Goal: Transaction & Acquisition: Download file/media

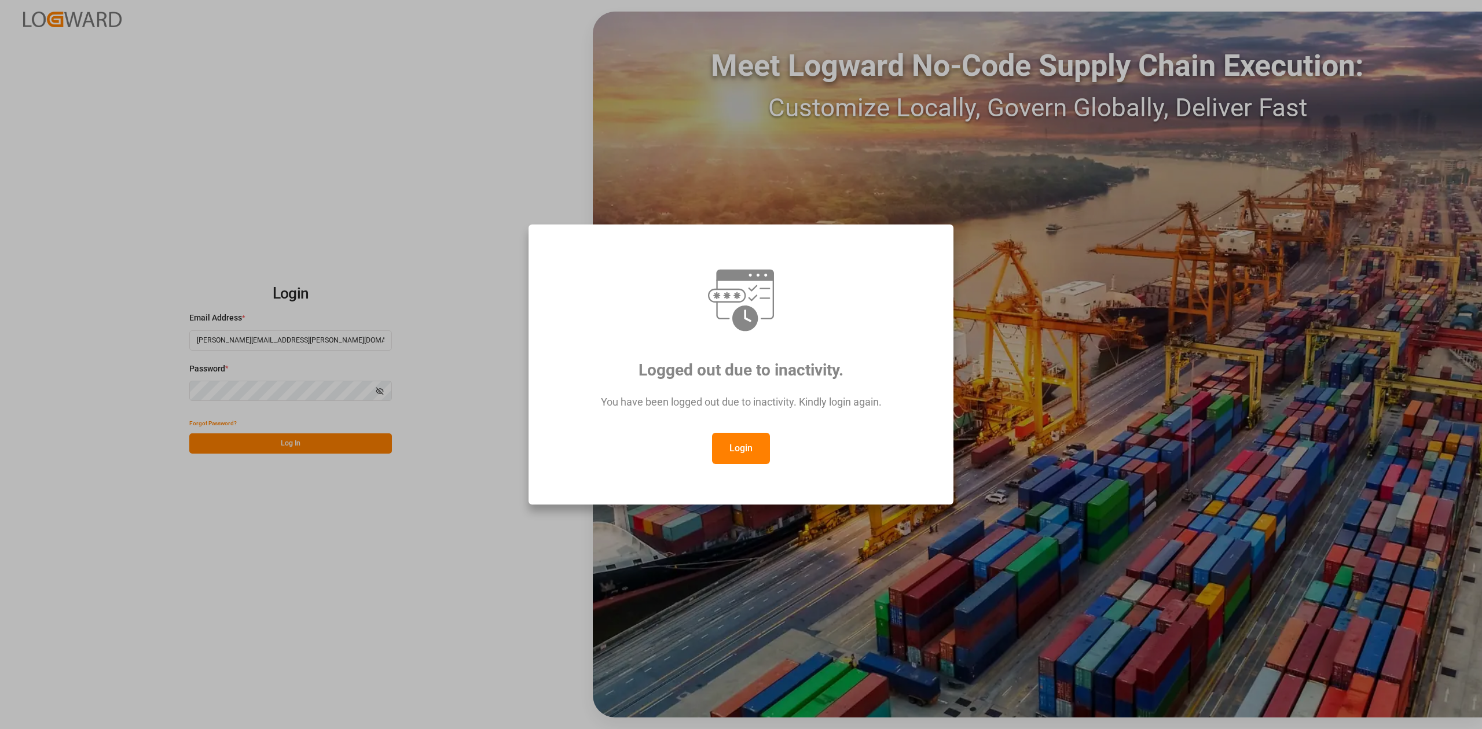
click at [754, 443] on button "Login" at bounding box center [741, 448] width 58 height 31
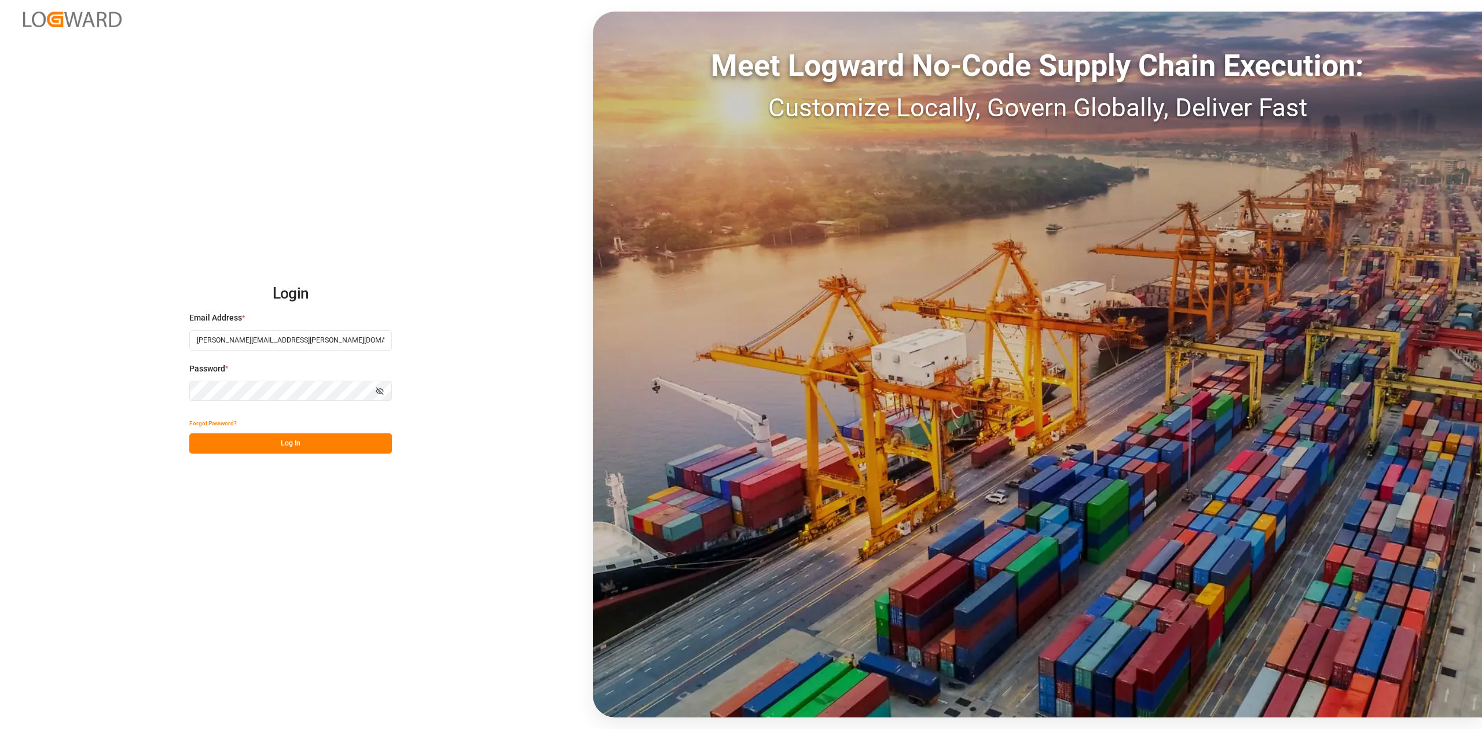
click at [311, 443] on button "Log In" at bounding box center [290, 443] width 203 height 20
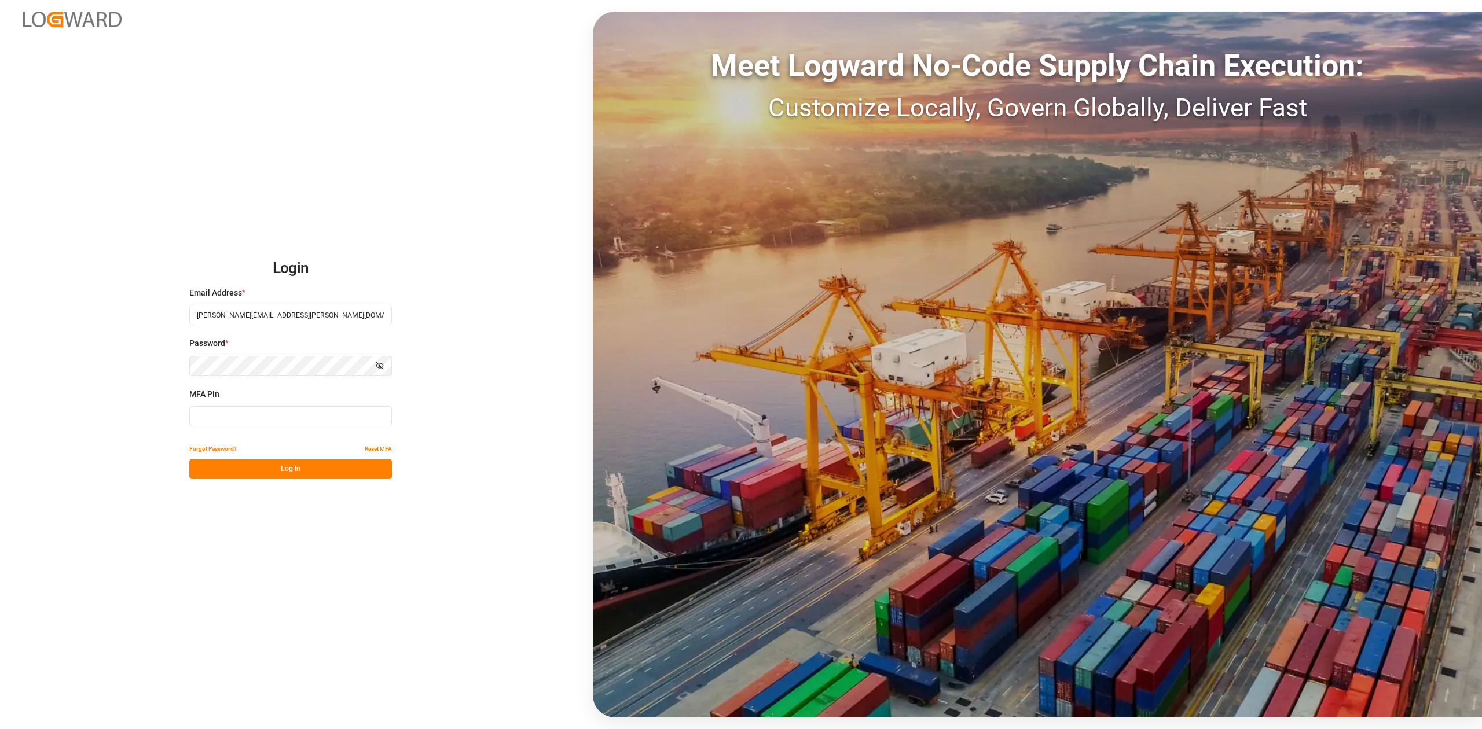
click at [296, 420] on input at bounding box center [290, 416] width 203 height 20
type input "685879"
click at [285, 473] on button "Log In" at bounding box center [290, 469] width 203 height 20
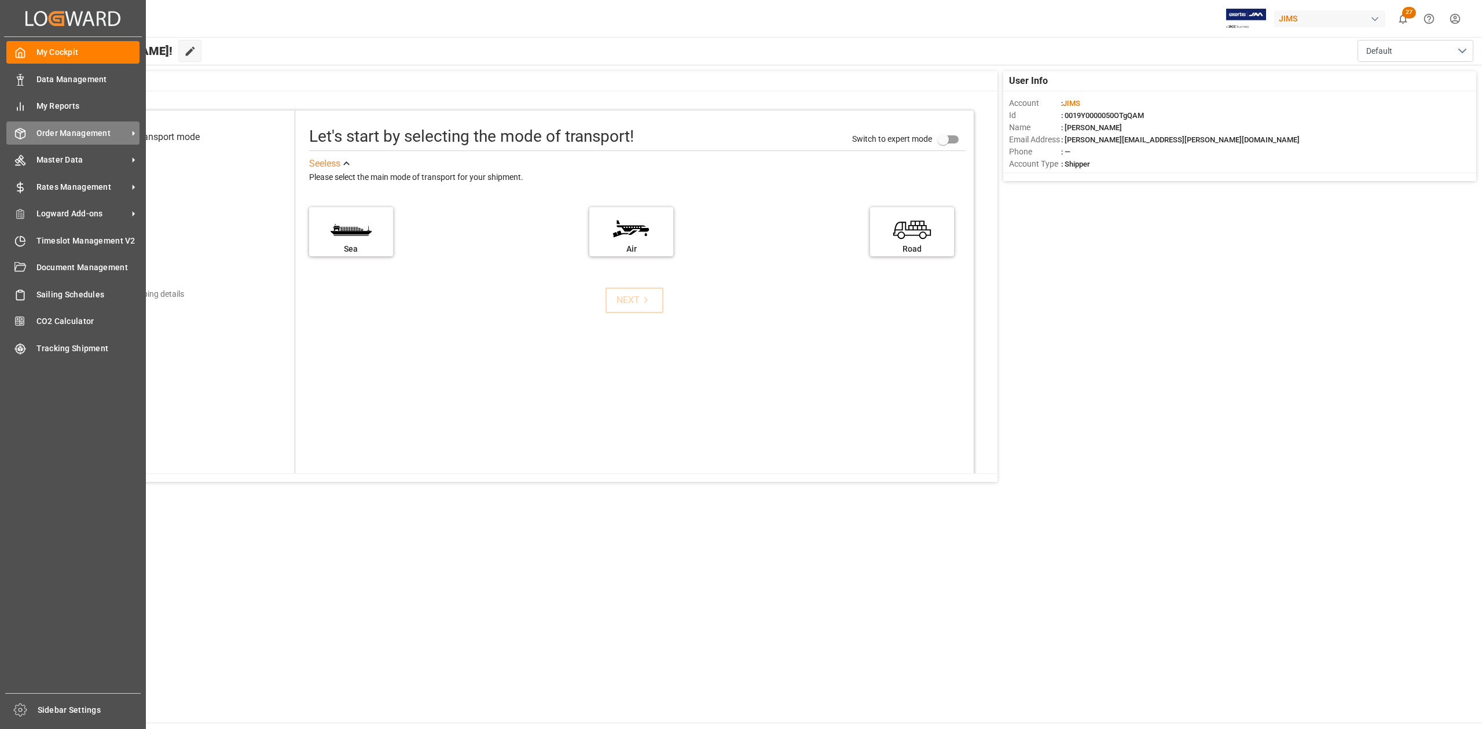
click at [70, 128] on span "Order Management" at bounding box center [81, 133] width 91 height 12
click at [61, 130] on span "Order Management" at bounding box center [81, 133] width 91 height 12
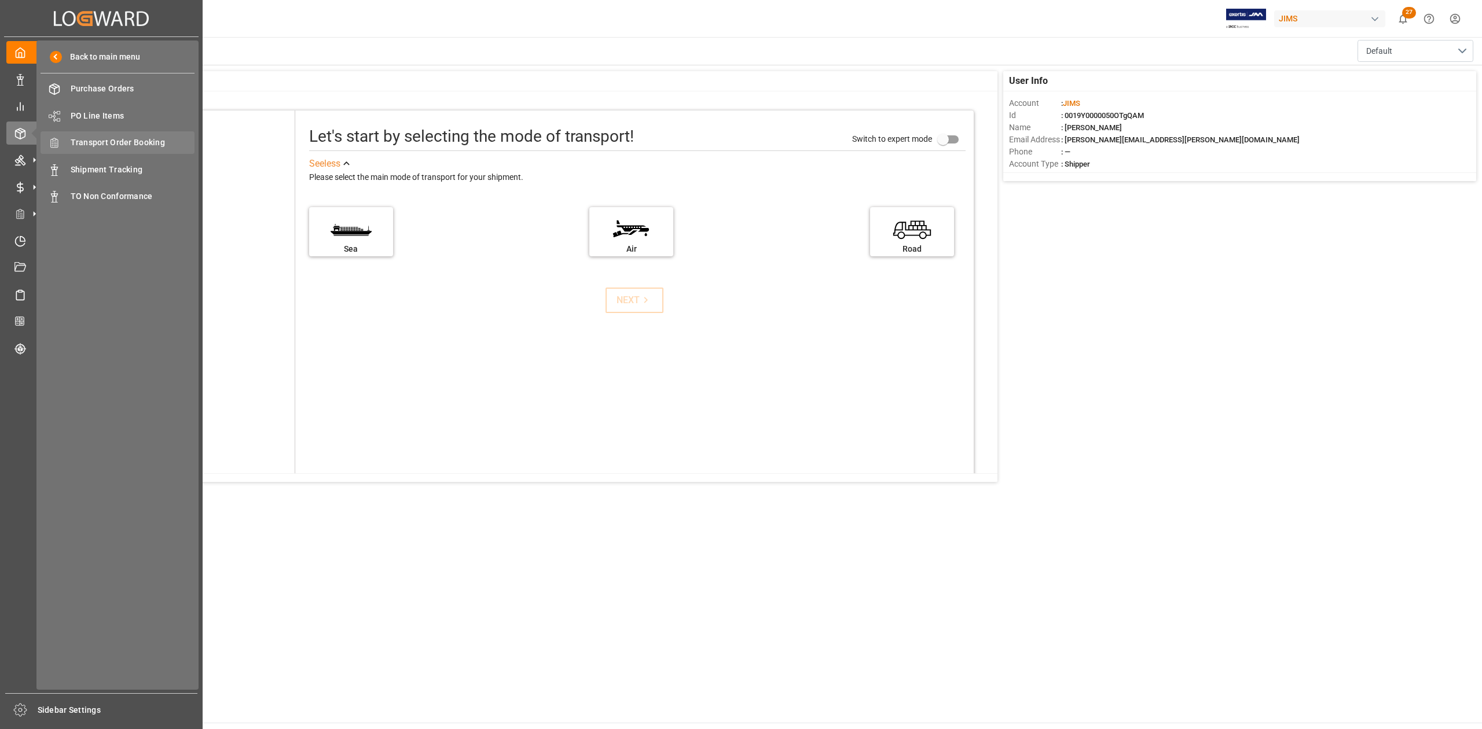
click at [146, 140] on span "Transport Order Booking" at bounding box center [133, 143] width 124 height 12
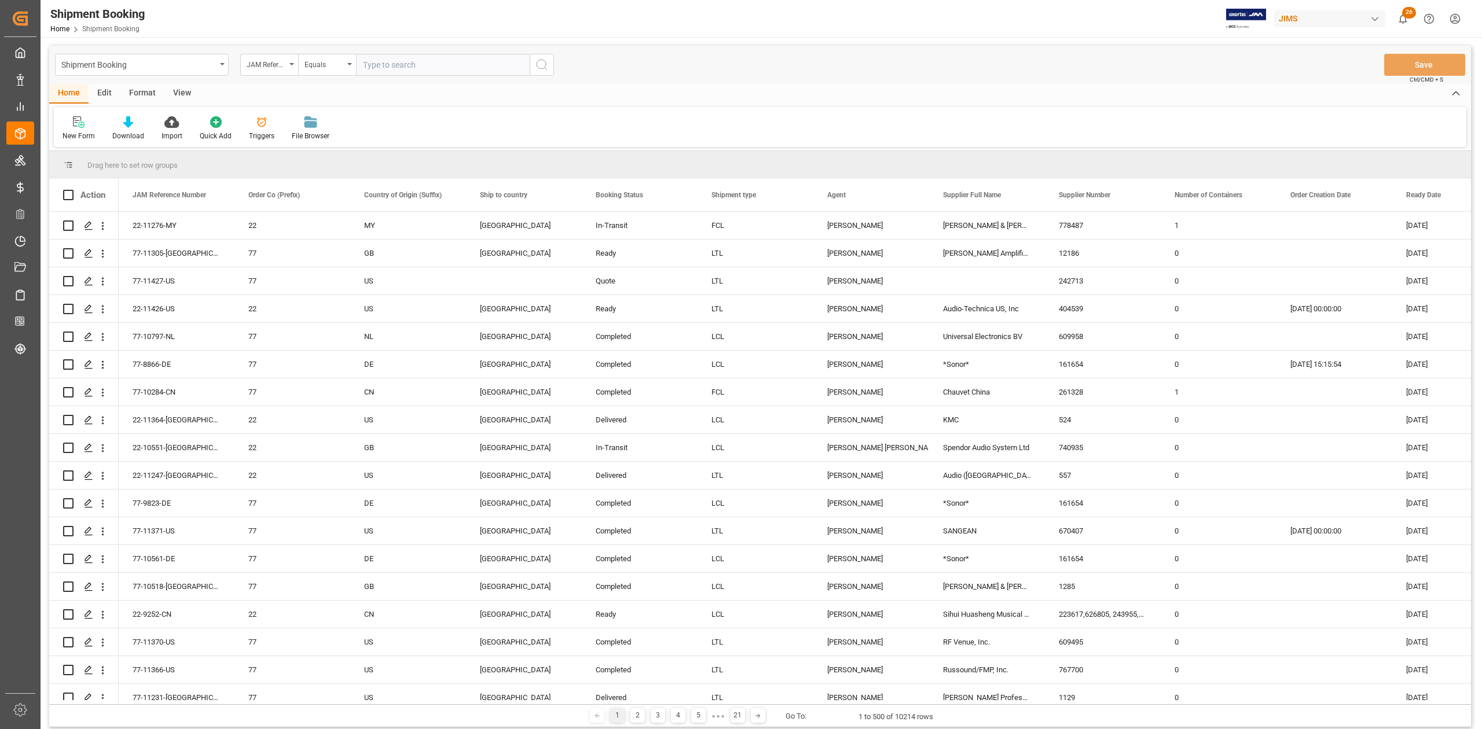
click at [454, 66] on input "text" at bounding box center [443, 65] width 174 height 22
type input "77-10859-IT"
click at [541, 61] on icon "search button" at bounding box center [542, 65] width 14 height 14
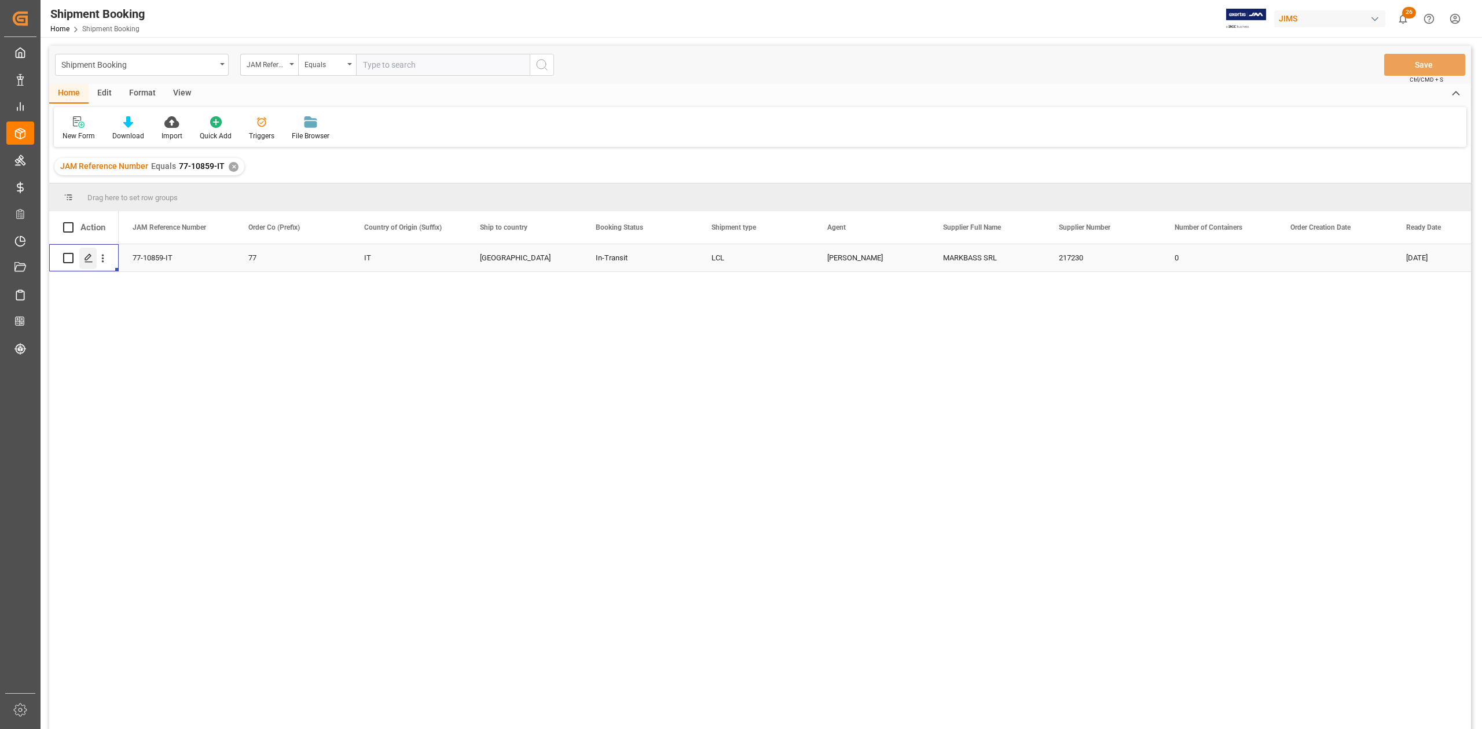
click at [86, 260] on polygon "Press SPACE to select this row." at bounding box center [88, 258] width 6 height 6
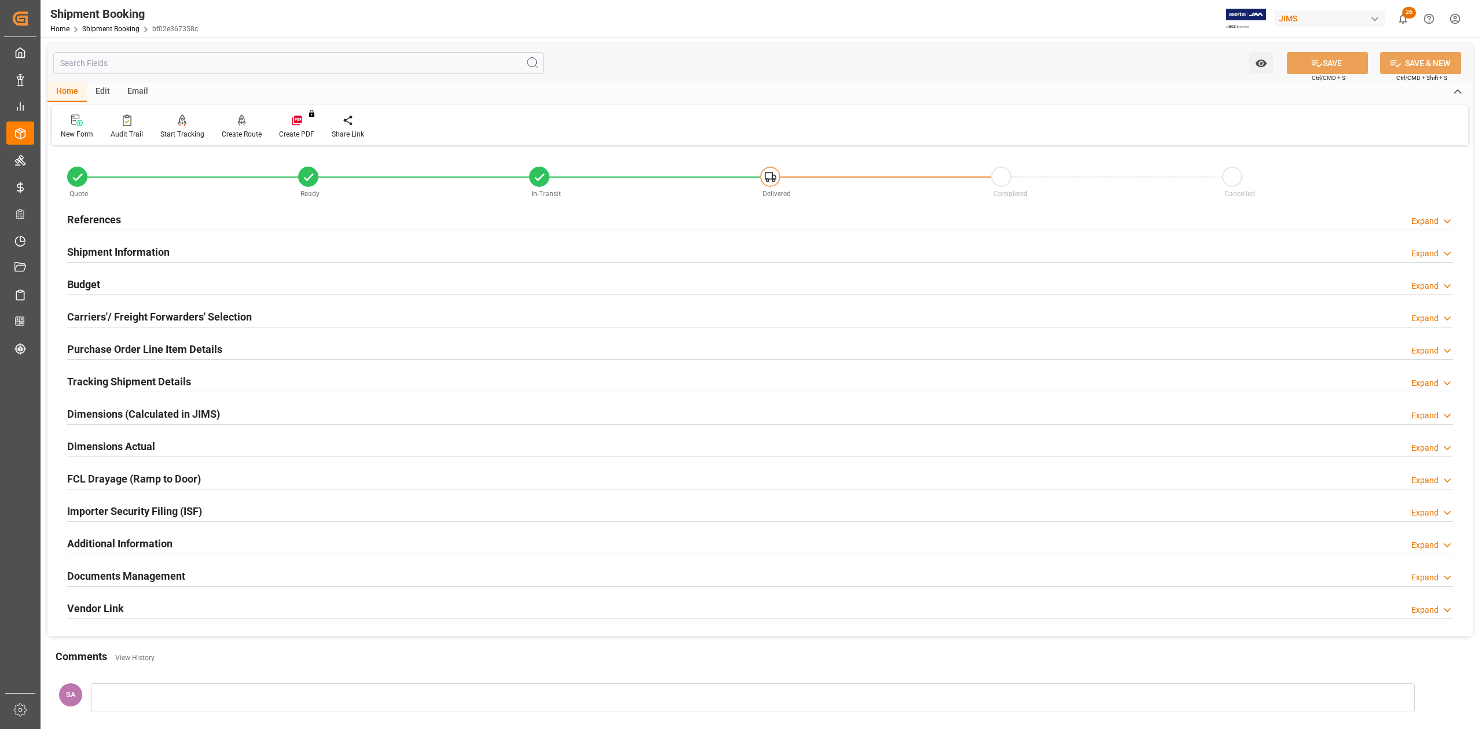
click at [169, 575] on h2 "Documents Management" at bounding box center [126, 576] width 118 height 16
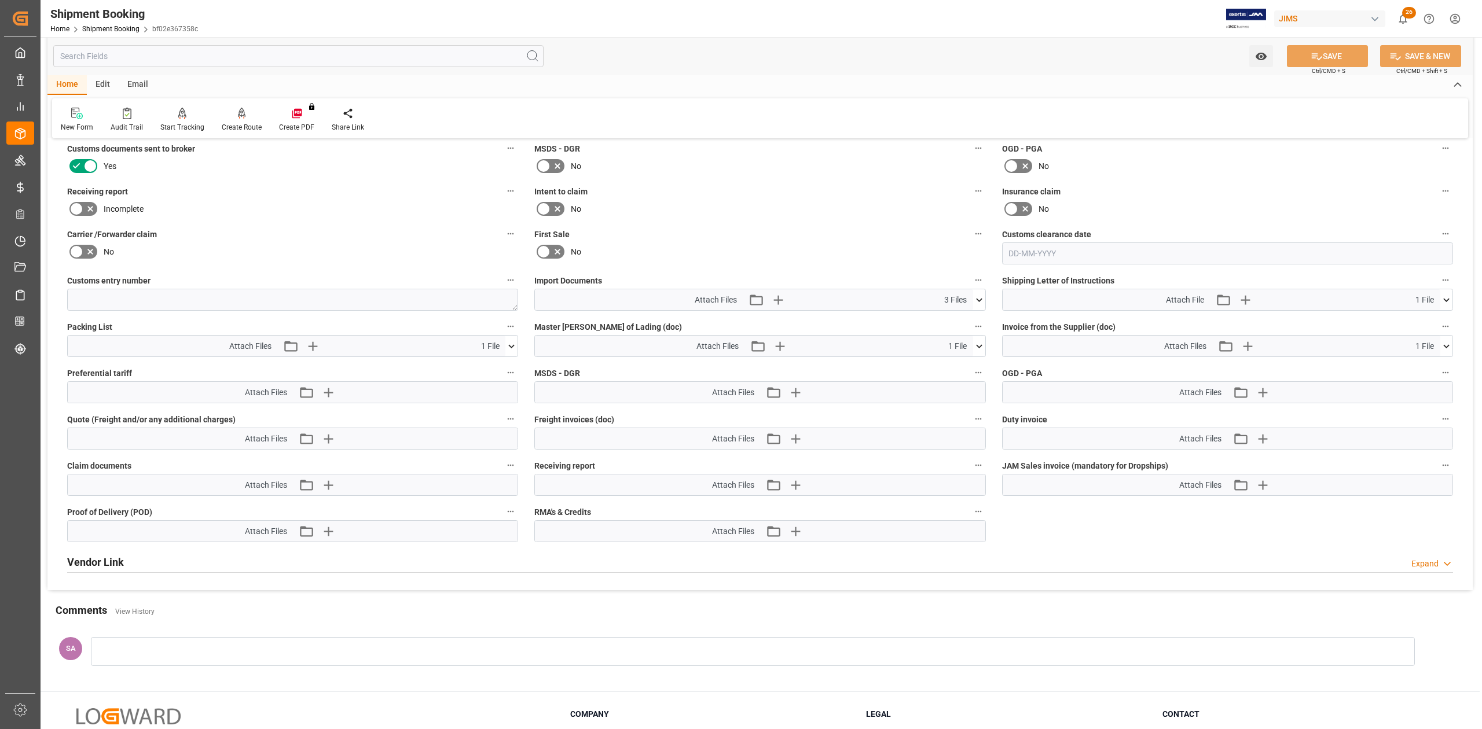
scroll to position [595, 0]
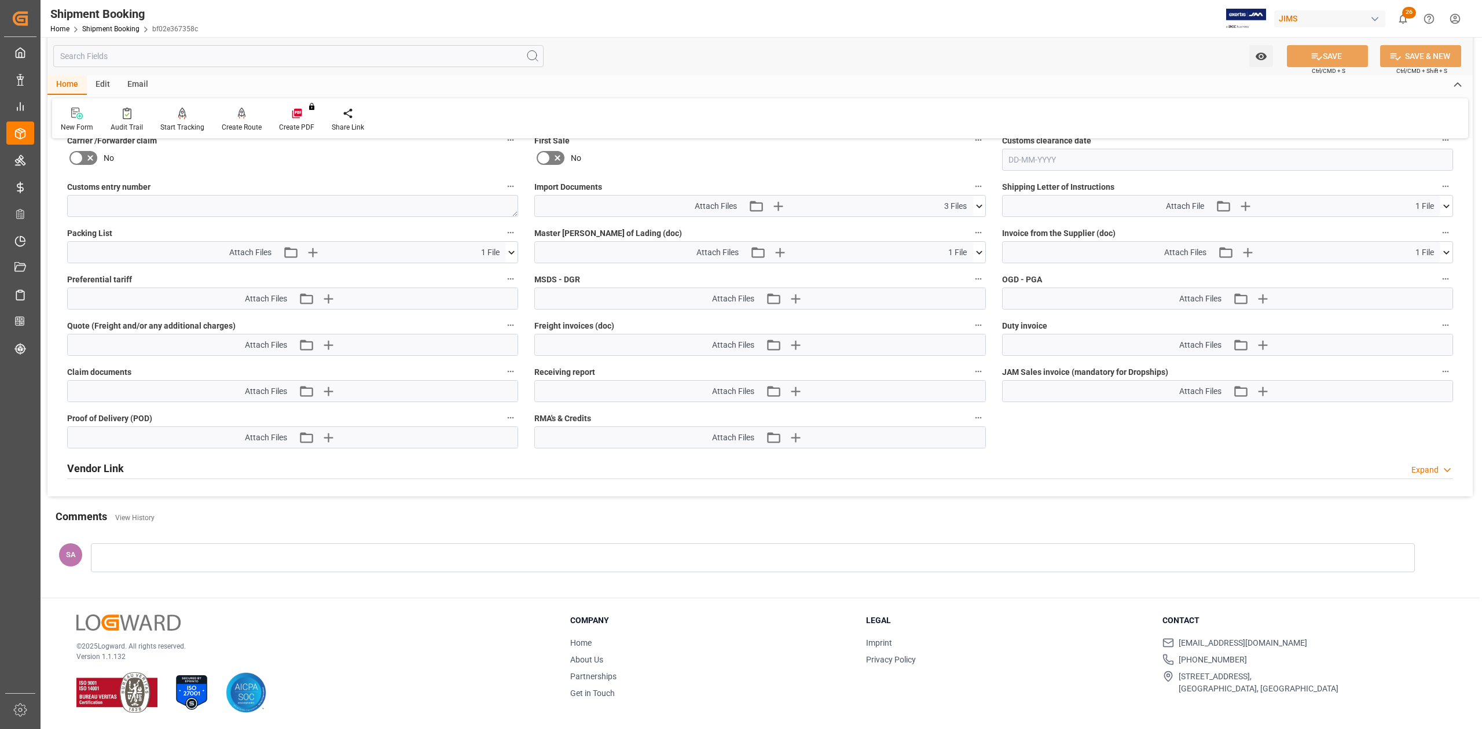
click at [980, 202] on icon at bounding box center [979, 206] width 12 height 12
click at [782, 203] on icon "button" at bounding box center [777, 206] width 11 height 11
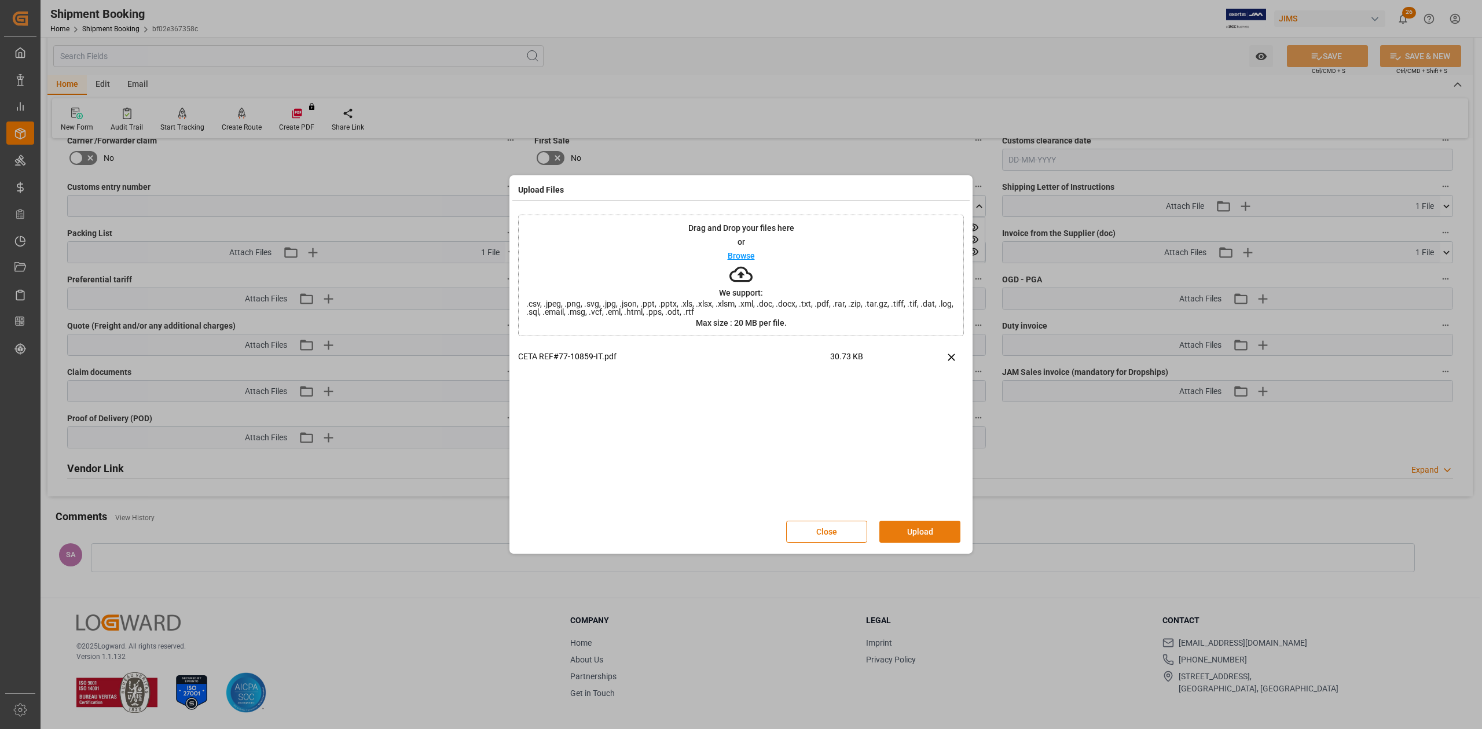
click at [929, 531] on button "Upload" at bounding box center [919, 532] width 81 height 22
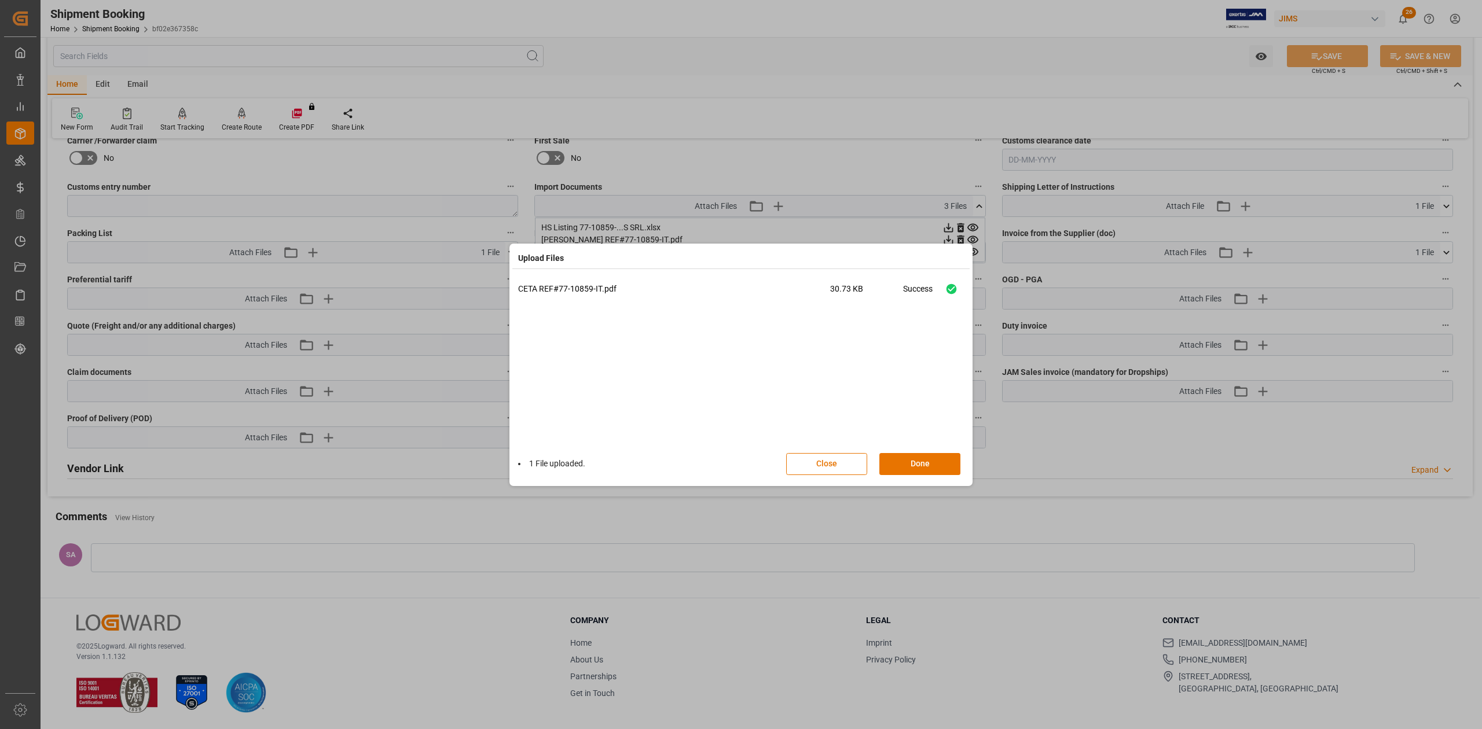
click at [910, 451] on div "1 File uploaded. Close Done" at bounding box center [741, 464] width 446 height 38
click at [915, 465] on button "Done" at bounding box center [919, 464] width 81 height 22
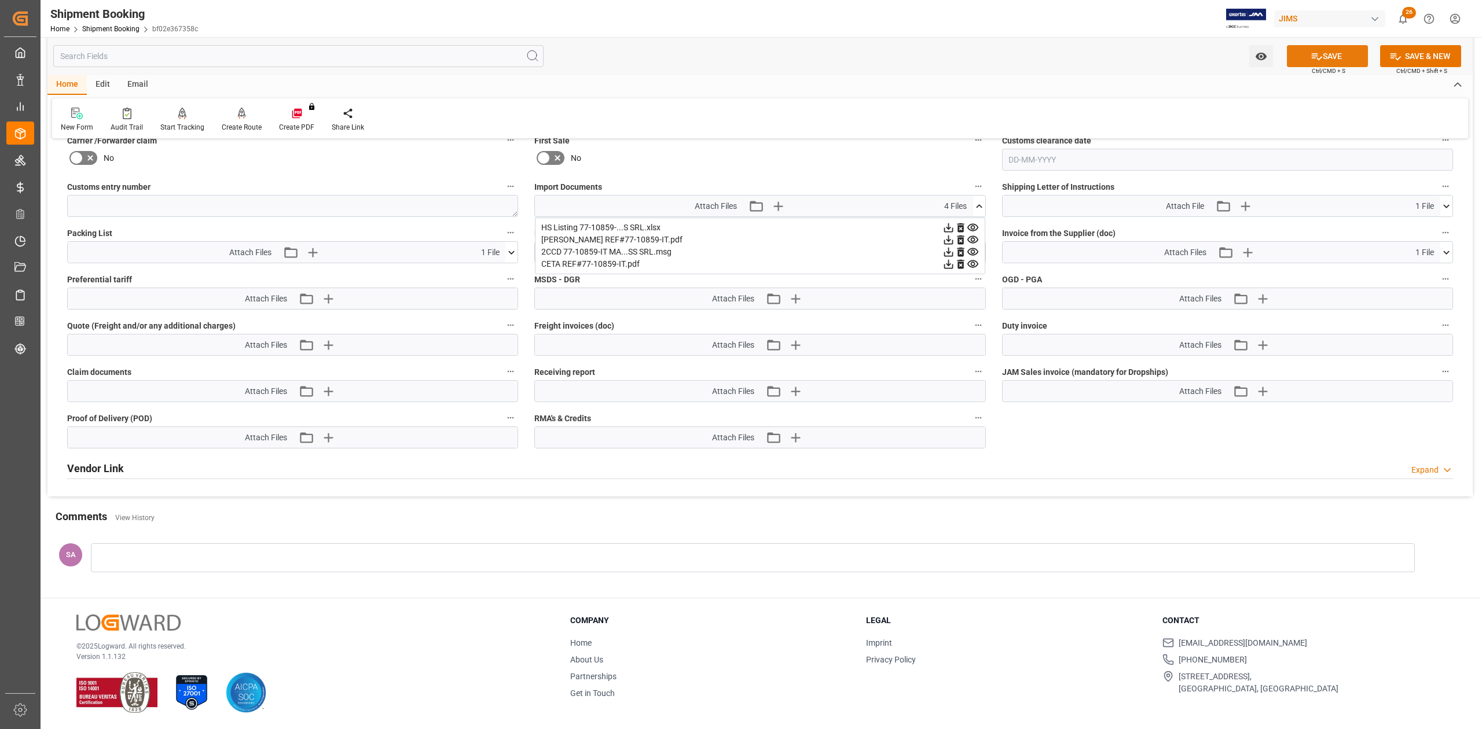
click at [1348, 51] on button "SAVE" at bounding box center [1327, 56] width 81 height 22
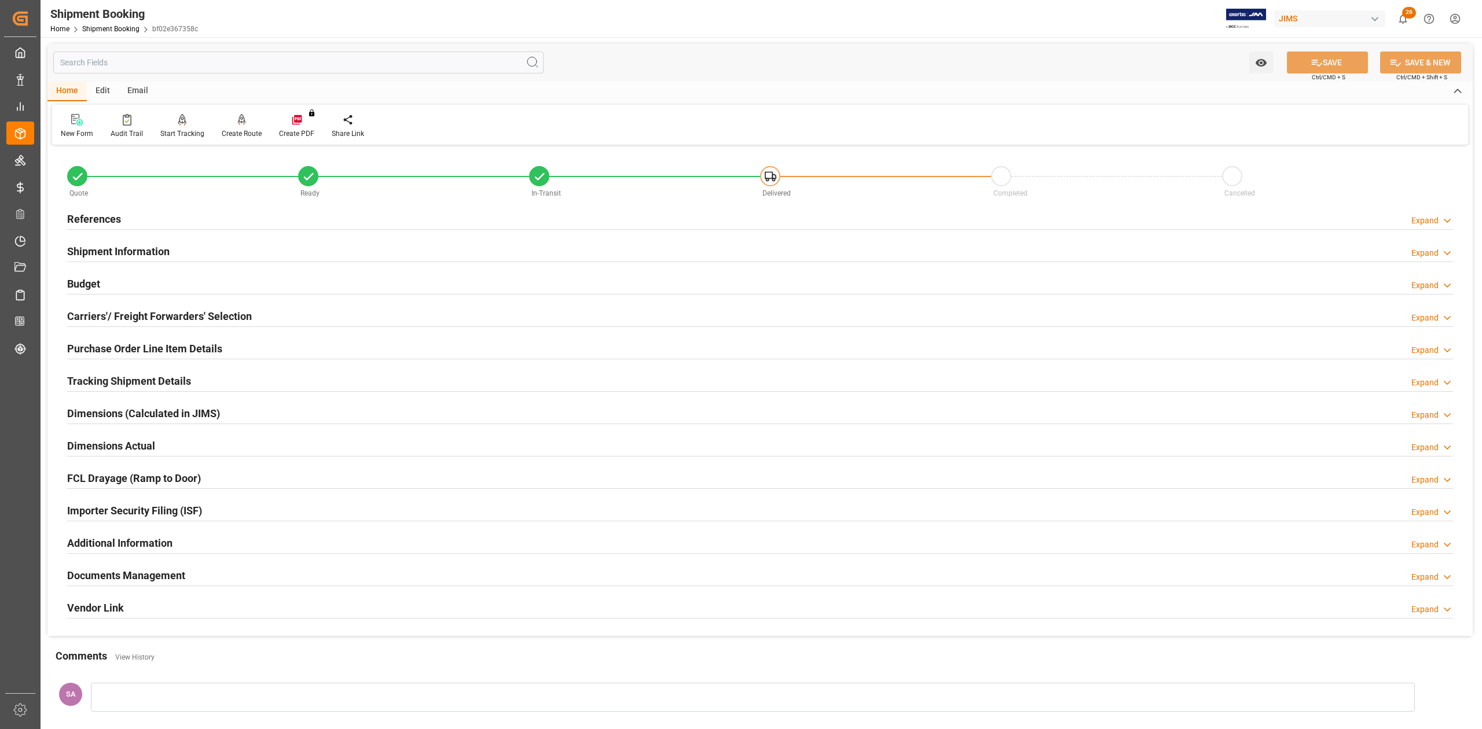
scroll to position [0, 0]
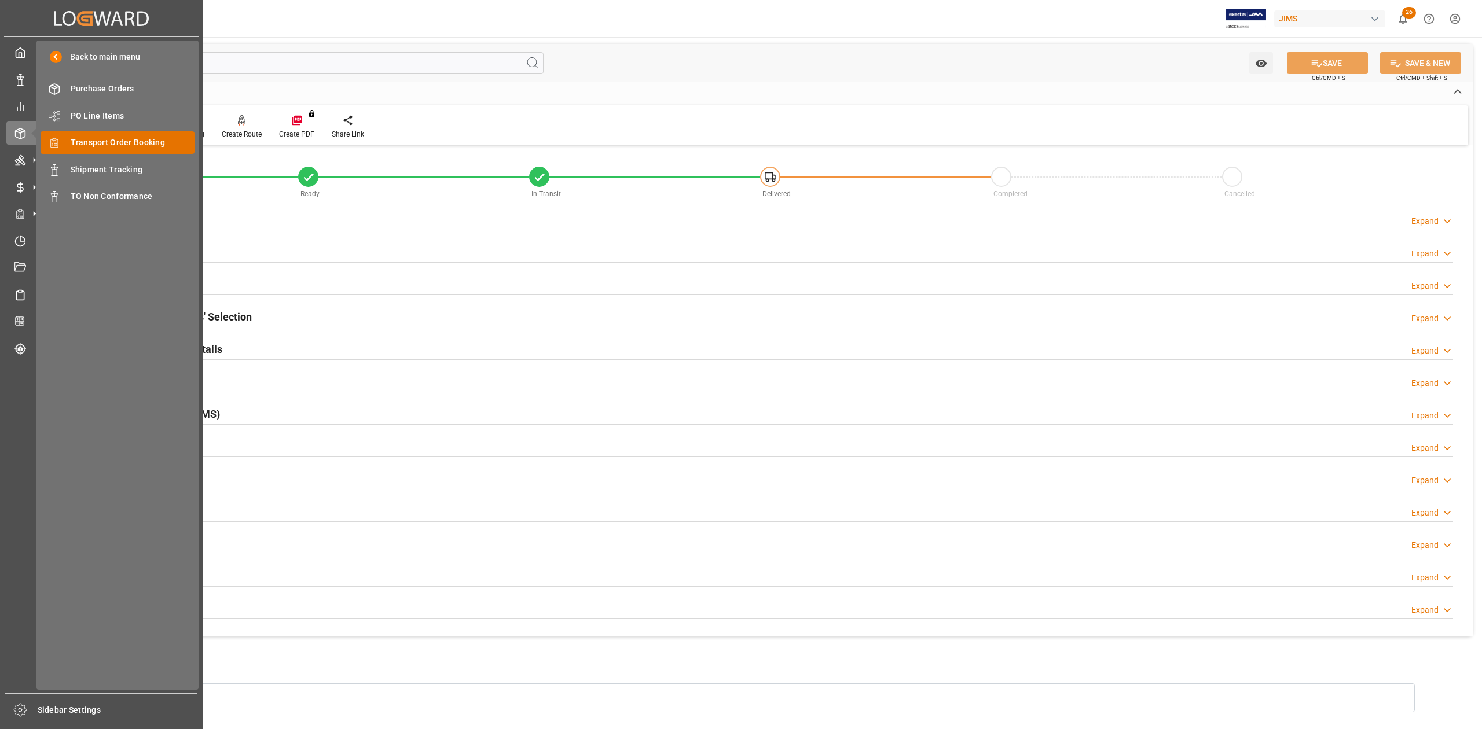
click at [116, 140] on span "Transport Order Booking" at bounding box center [133, 143] width 124 height 12
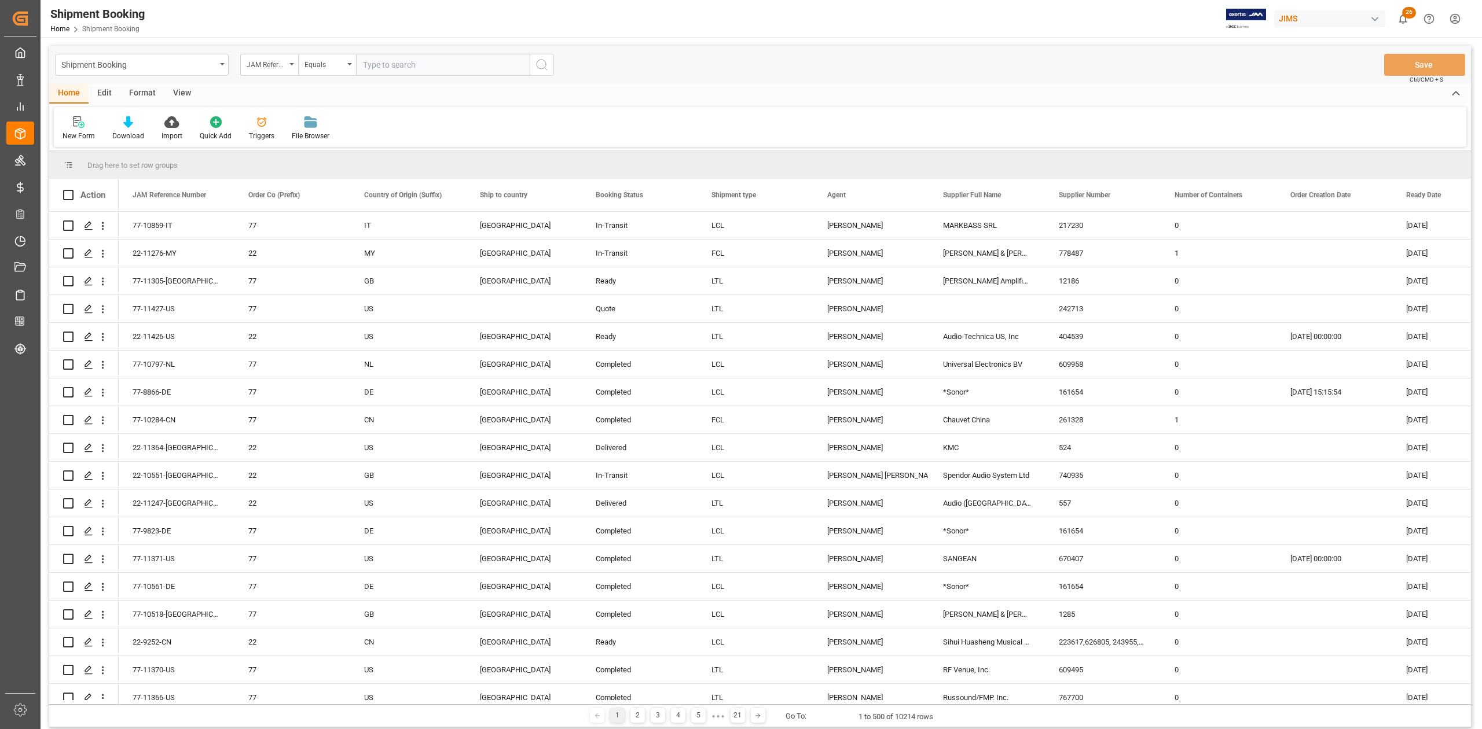
click at [443, 68] on input "text" at bounding box center [443, 65] width 174 height 22
type input "77-9232-CN"
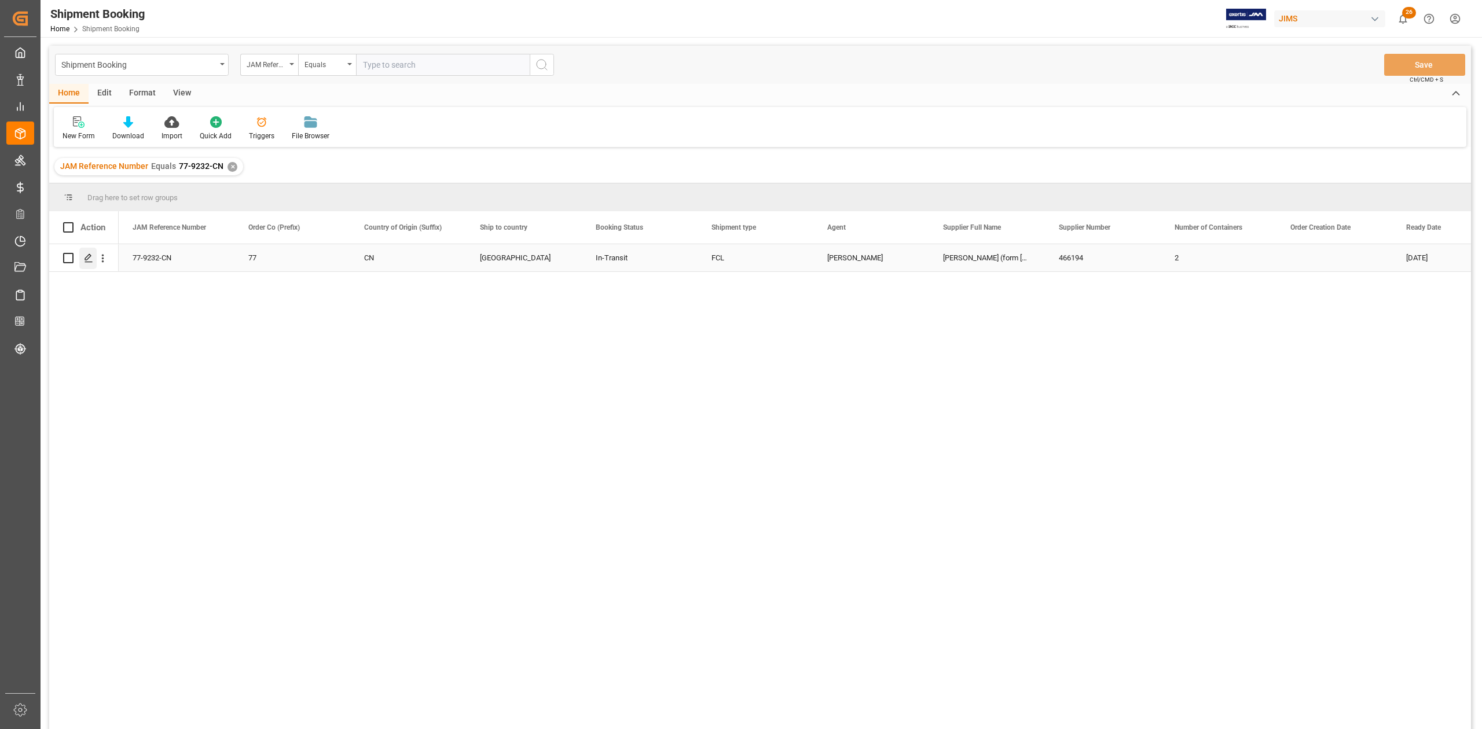
click at [89, 263] on div "Press SPACE to select this row." at bounding box center [87, 258] width 17 height 21
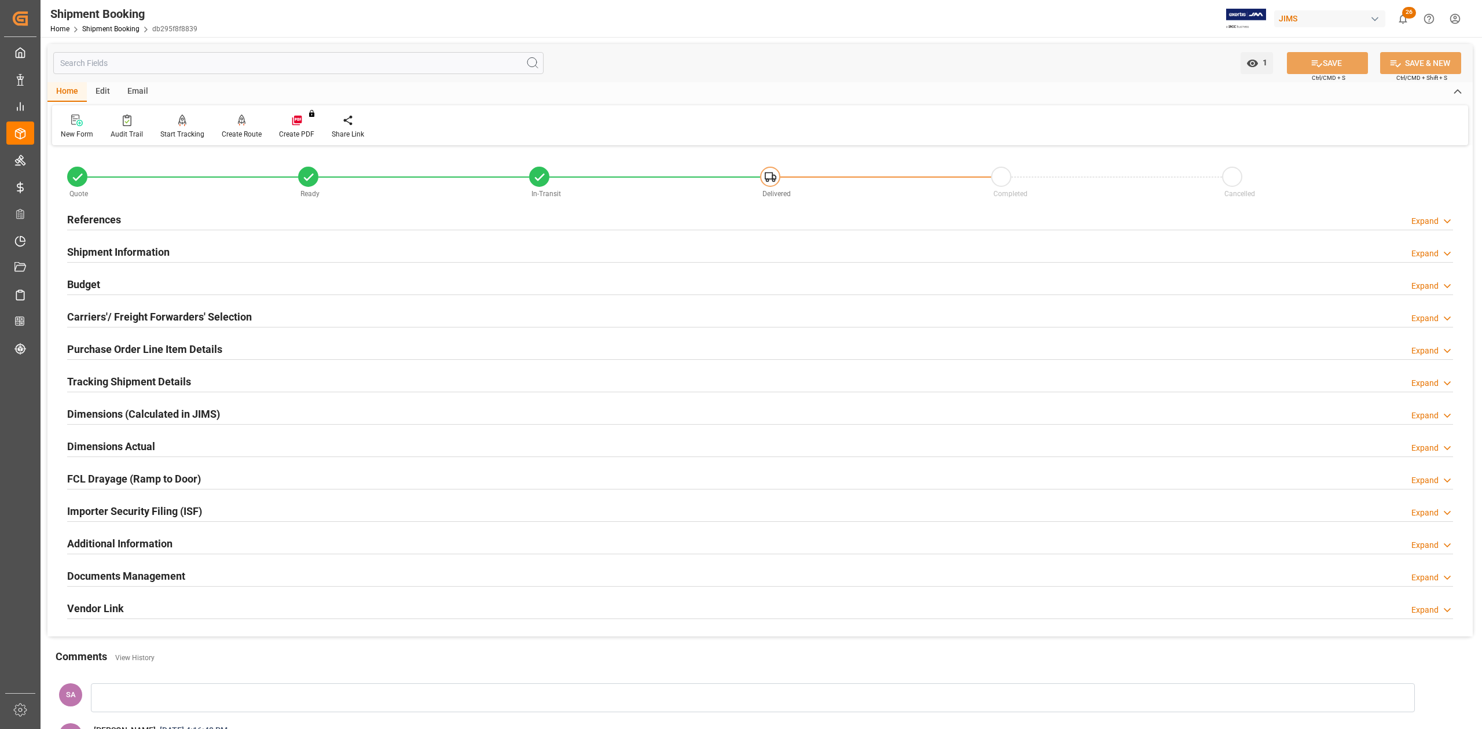
click at [163, 384] on h2 "Tracking Shipment Details" at bounding box center [129, 382] width 124 height 16
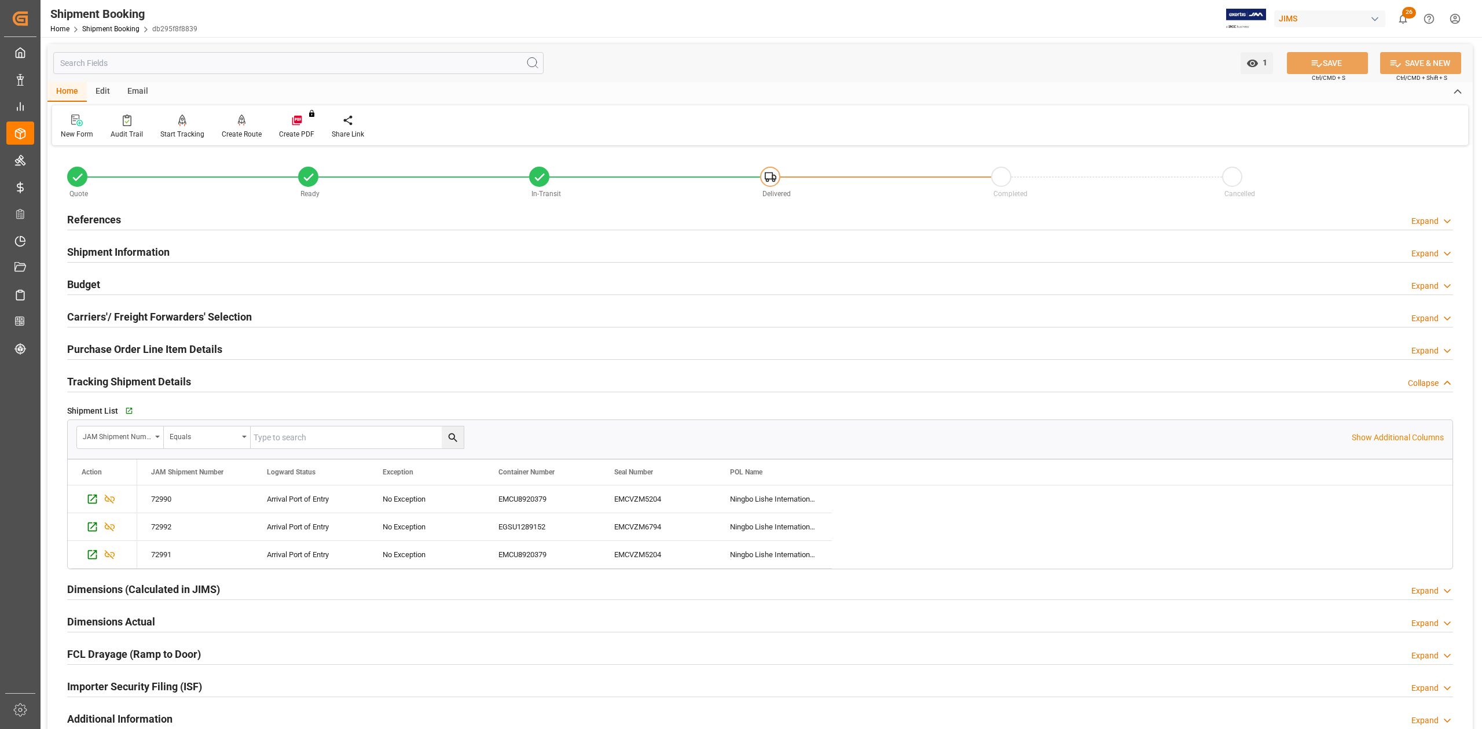
click at [106, 218] on h2 "References" at bounding box center [94, 220] width 54 height 16
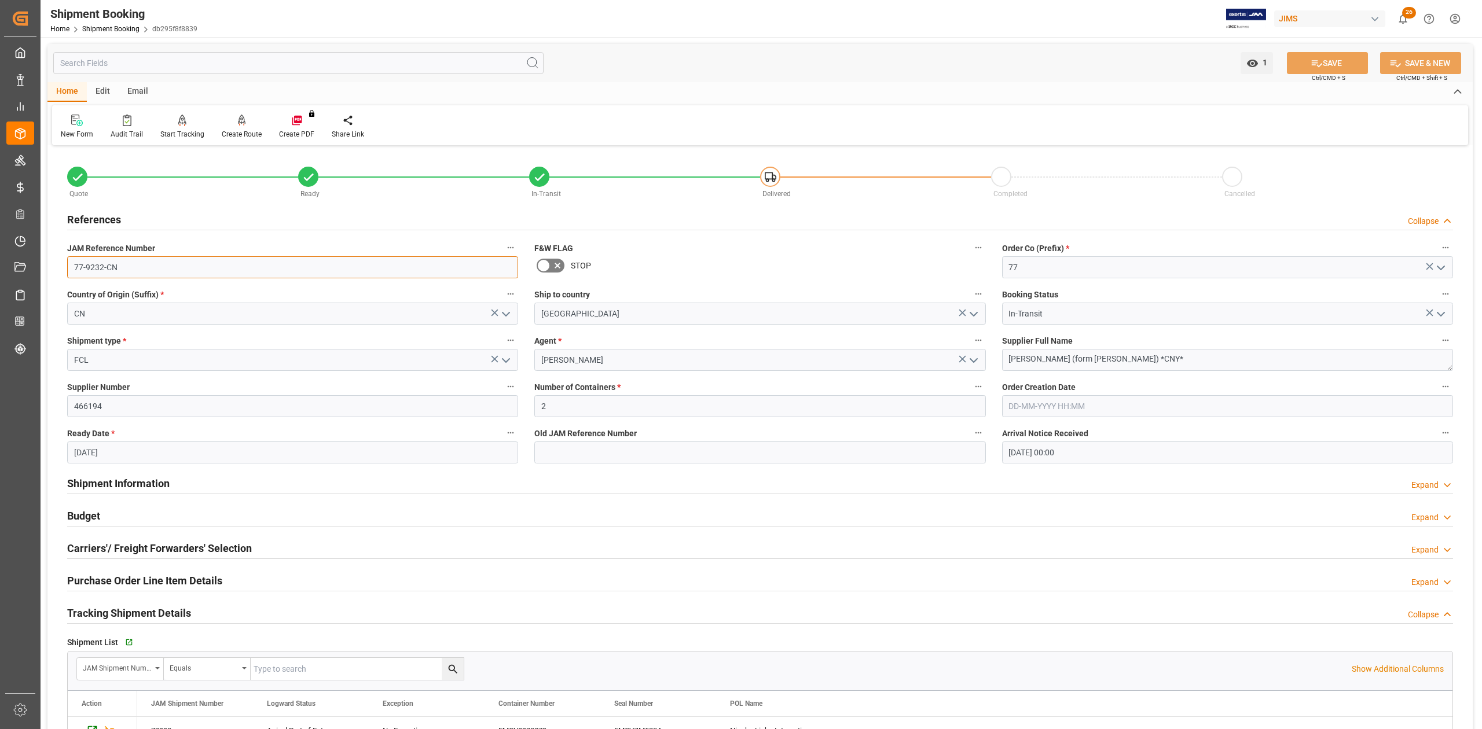
click at [146, 263] on input "77-9232-CN" at bounding box center [292, 267] width 451 height 22
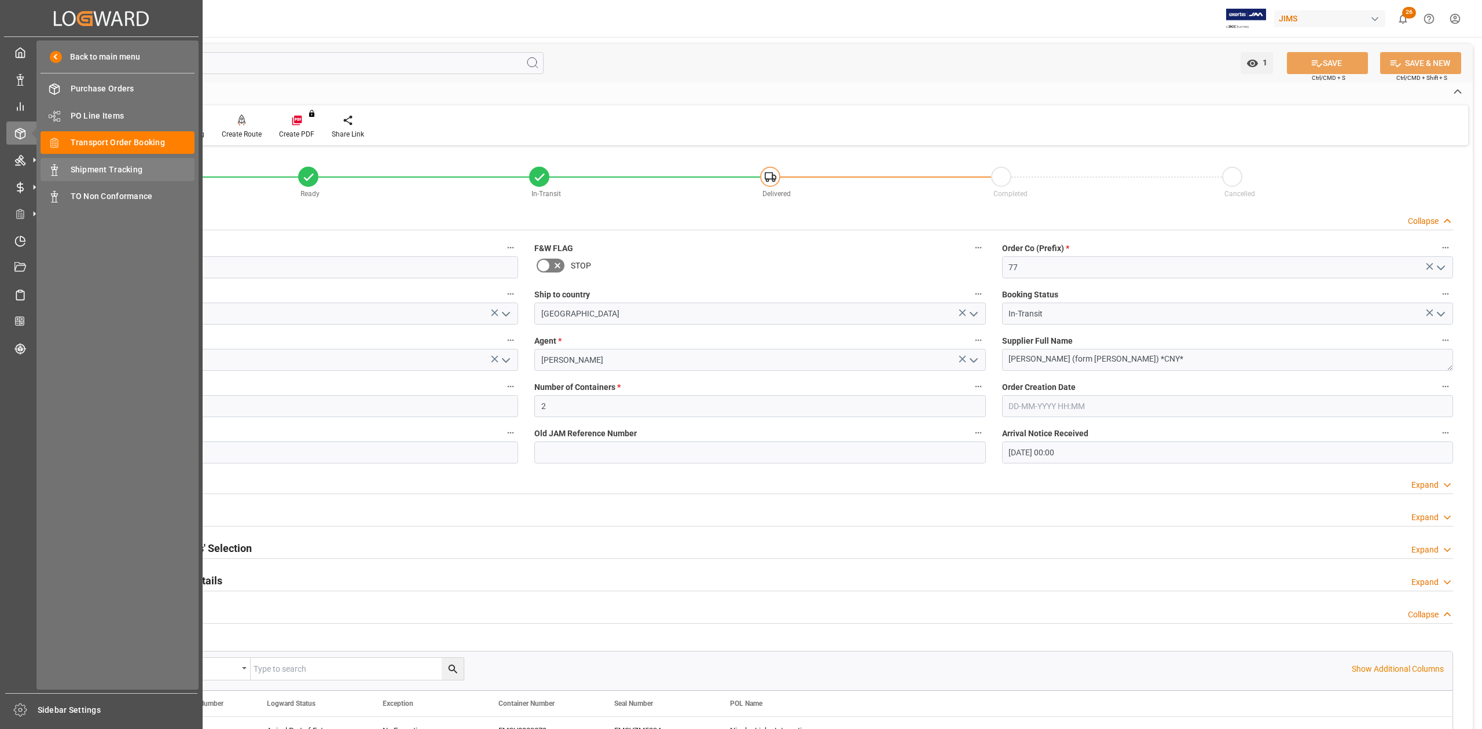
click at [107, 172] on span "Shipment Tracking" at bounding box center [133, 170] width 124 height 12
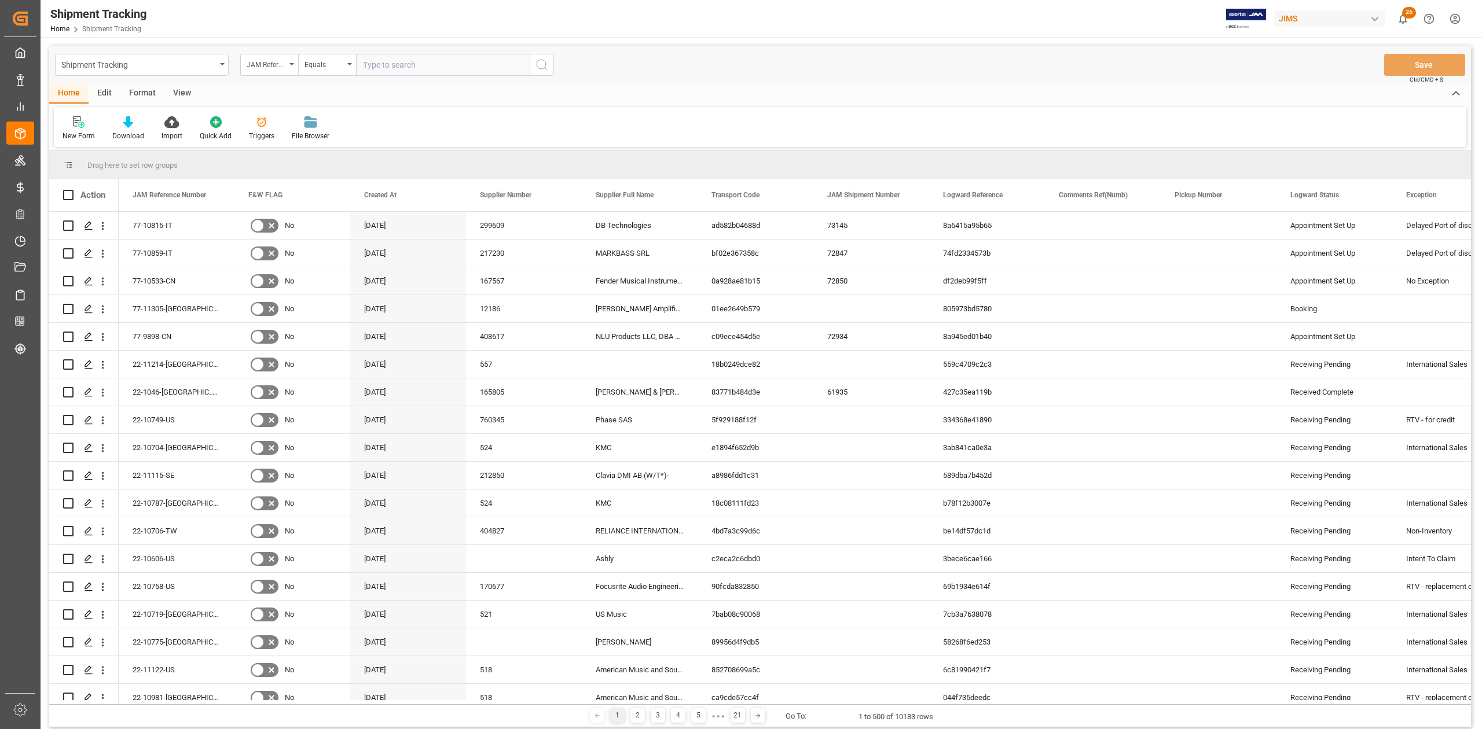
click at [449, 63] on input "text" at bounding box center [443, 65] width 174 height 22
type input "77-9232-CN"
click at [541, 64] on icon "search button" at bounding box center [542, 65] width 14 height 14
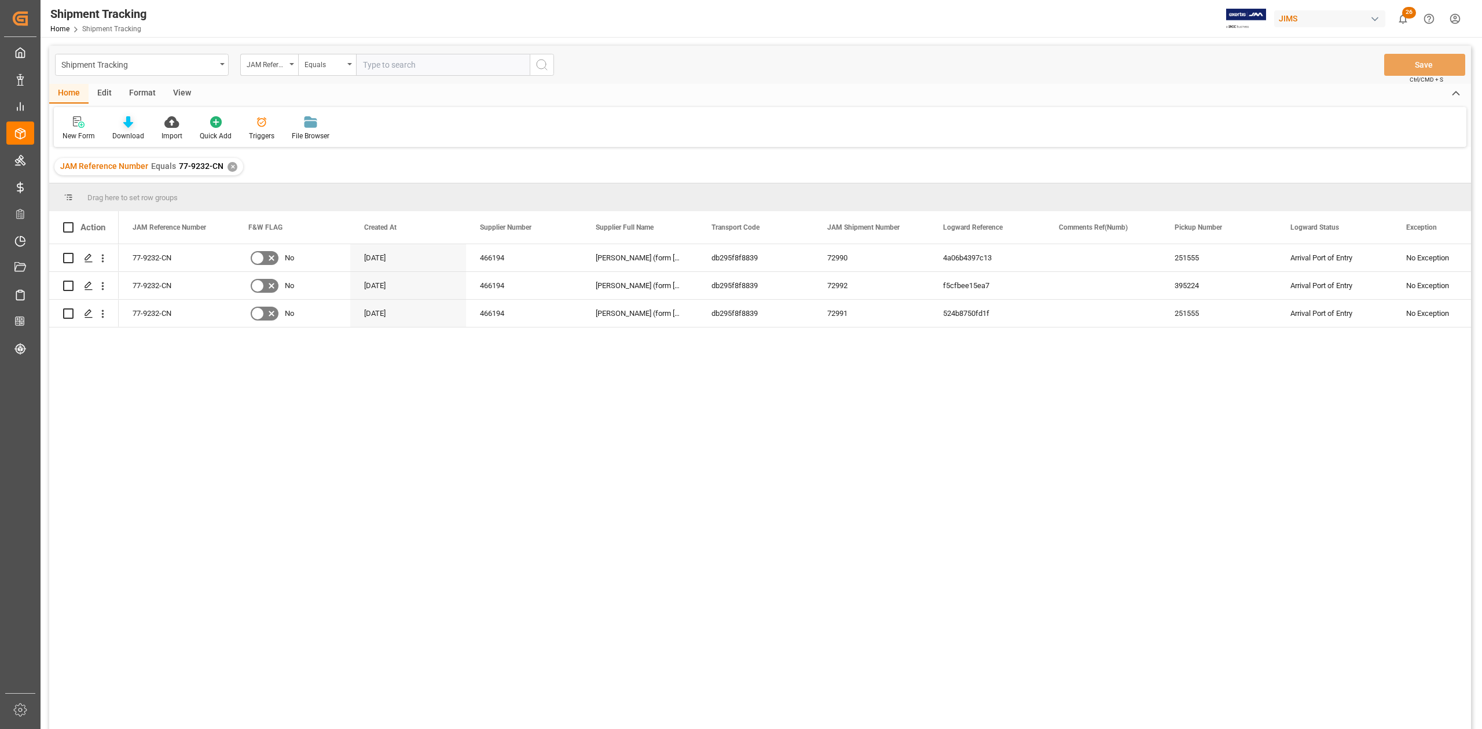
click at [128, 128] on div "Download" at bounding box center [128, 128] width 49 height 25
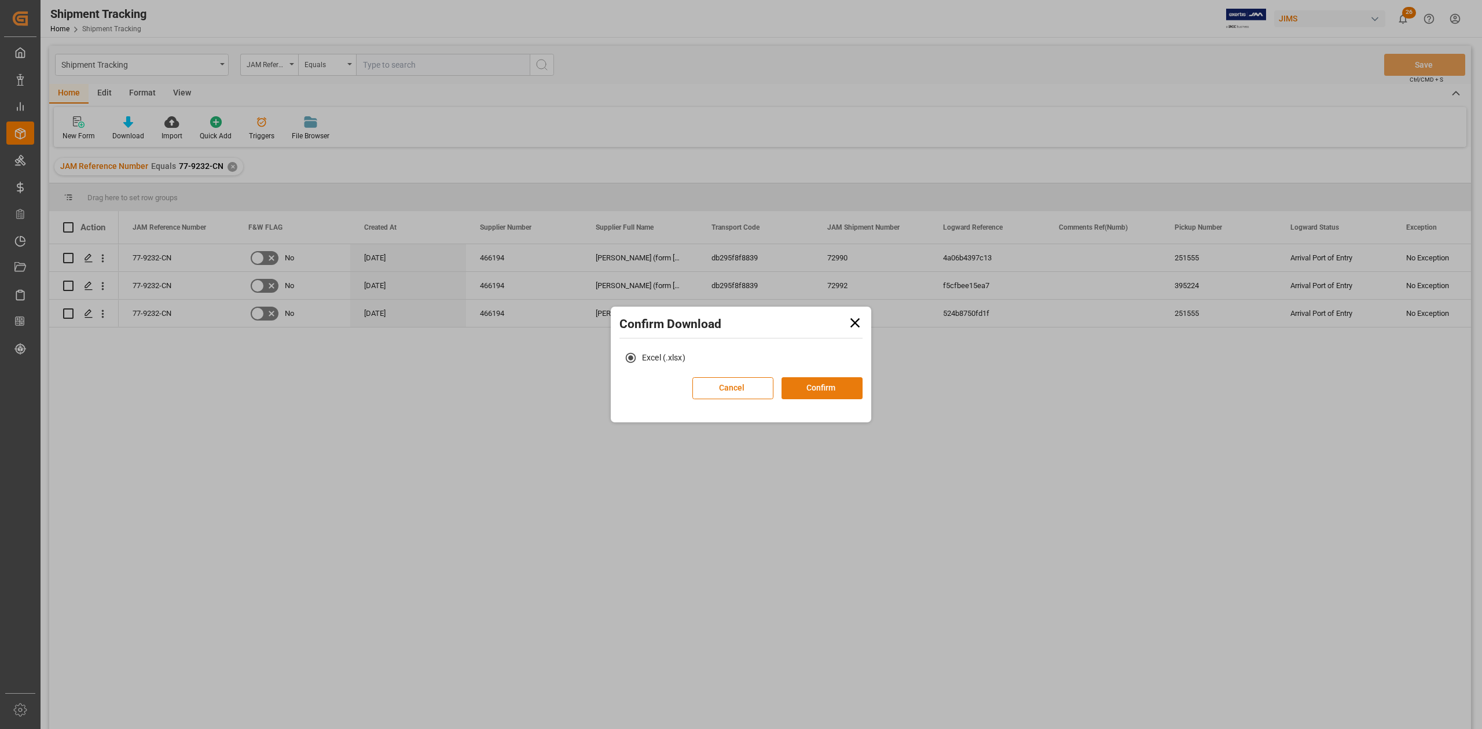
drag, startPoint x: 844, startPoint y: 394, endPoint x: 855, endPoint y: 398, distance: 12.5
click at [846, 394] on button "Confirm" at bounding box center [821, 388] width 81 height 22
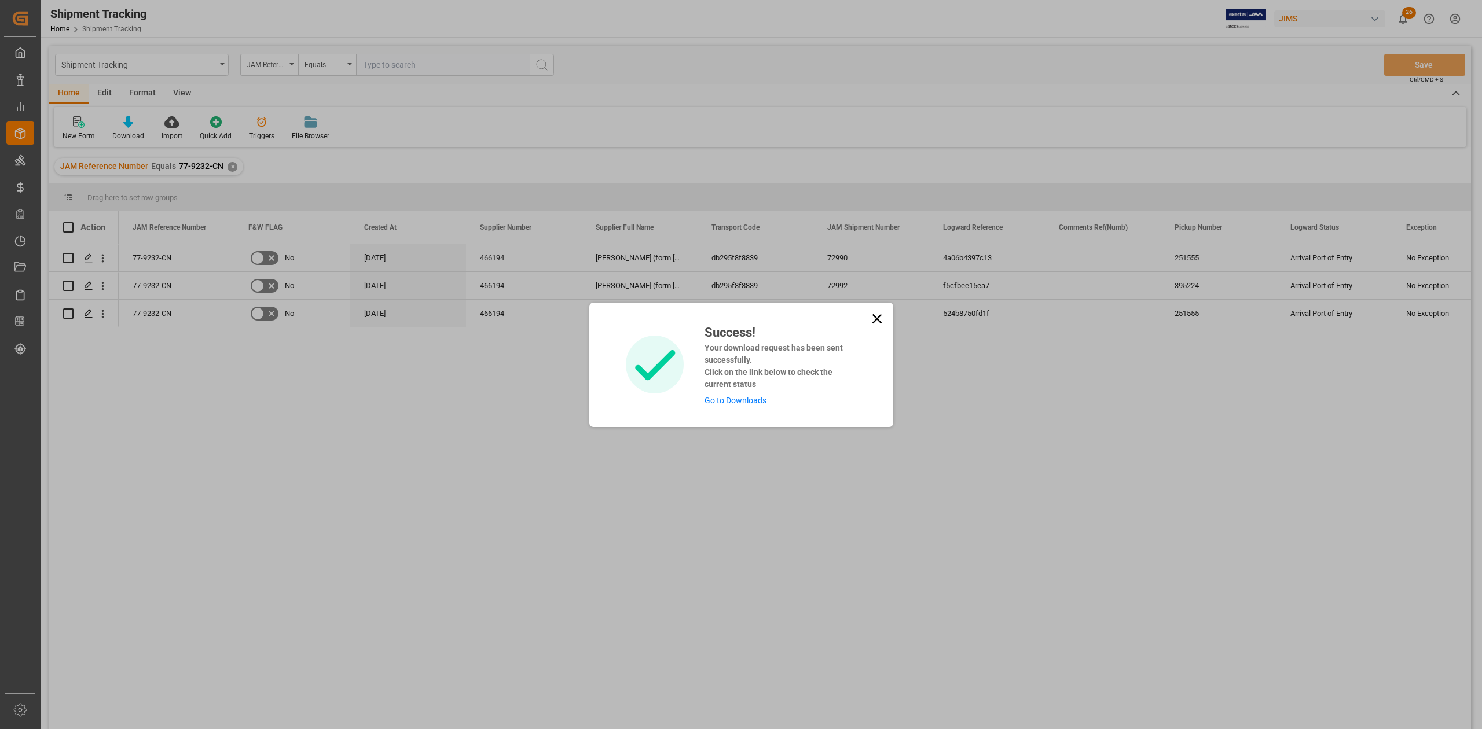
click at [723, 403] on link "Go to Downloads" at bounding box center [735, 400] width 62 height 9
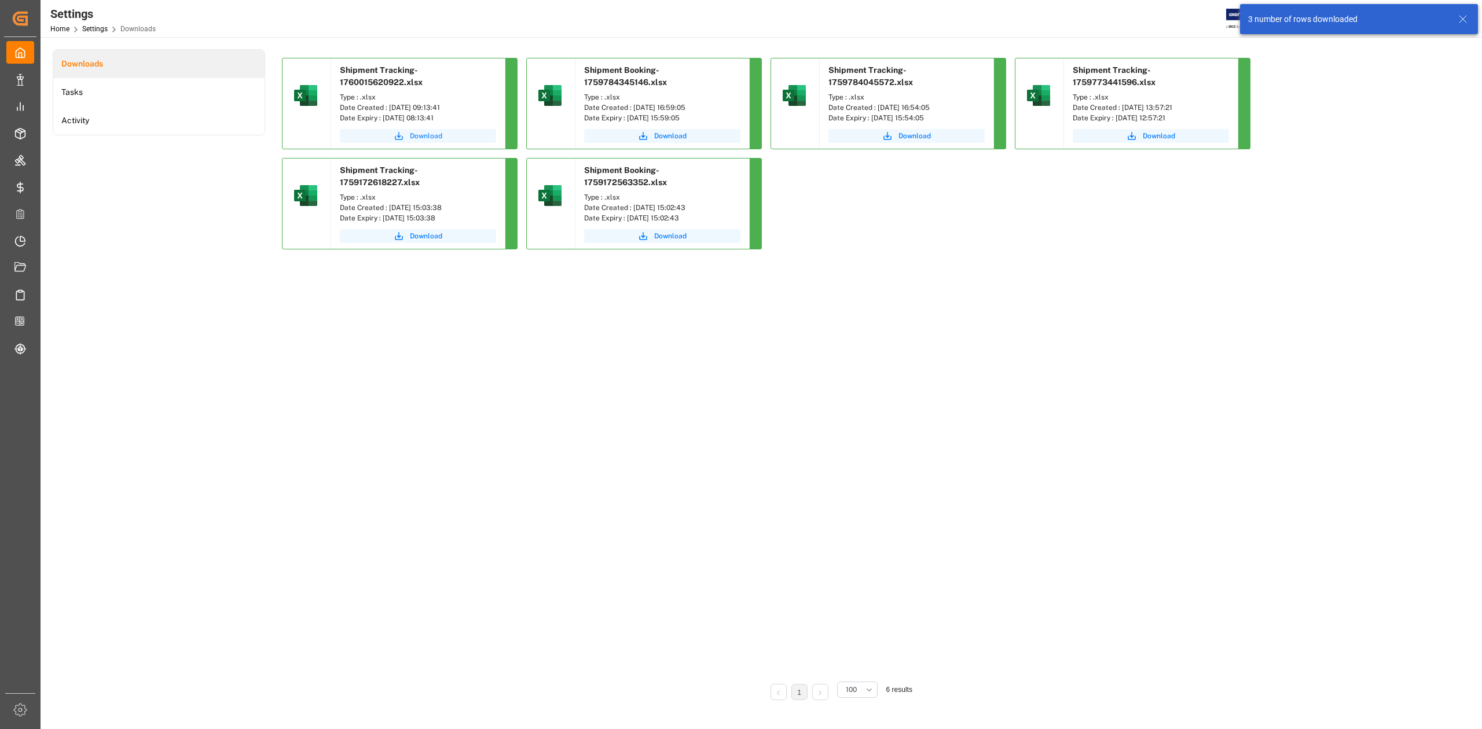
click at [419, 135] on span "Download" at bounding box center [426, 136] width 32 height 10
